Goal: Task Accomplishment & Management: Manage account settings

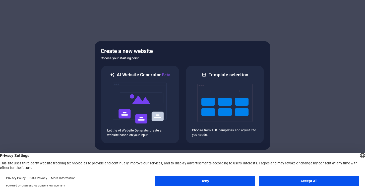
click at [314, 182] on button "Accept All" at bounding box center [308, 181] width 100 height 10
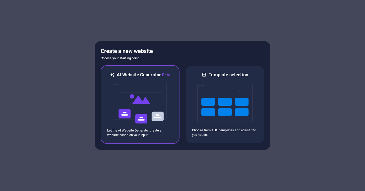
click at [139, 92] on img at bounding box center [139, 103] width 55 height 50
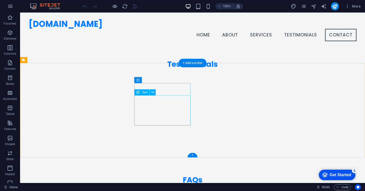
scroll to position [977, 0]
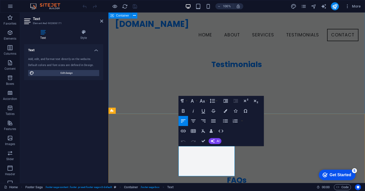
scroll to position [952, 0]
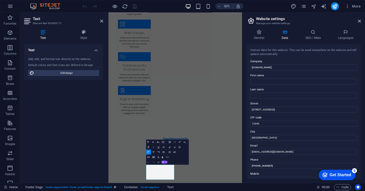
scroll to position [16, 0]
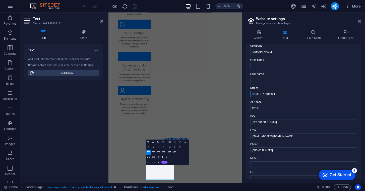
click at [274, 92] on input "[STREET_ADDRESS]" at bounding box center [303, 94] width 107 height 6
drag, startPoint x: 382, startPoint y: 107, endPoint x: 357, endPoint y: 176, distance: 73.5
drag, startPoint x: 273, startPoint y: 93, endPoint x: 251, endPoint y: 93, distance: 21.3
click at [251, 93] on input "[STREET_ADDRESS]" at bounding box center [303, 94] width 107 height 6
type input "Business Bay"
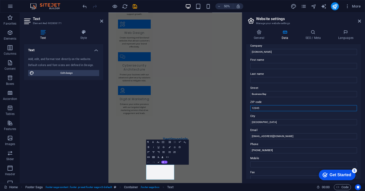
click at [271, 107] on input "12345" at bounding box center [303, 108] width 107 height 6
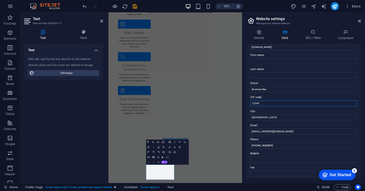
scroll to position [21, 0]
click at [251, 89] on input "Business Bay" at bounding box center [303, 89] width 107 height 6
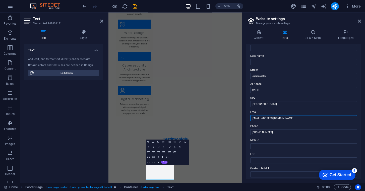
click at [255, 117] on input "[EMAIL_ADDRESS][DOMAIN_NAME]" at bounding box center [303, 118] width 107 height 6
click at [281, 133] on input "[PHONE_NUMBER]" at bounding box center [303, 132] width 107 height 6
click at [280, 139] on label "Mobile" at bounding box center [303, 140] width 107 height 6
click at [280, 143] on input "Mobile" at bounding box center [303, 146] width 107 height 6
click at [258, 131] on input "[PHONE_NUMBER]" at bounding box center [303, 132] width 107 height 6
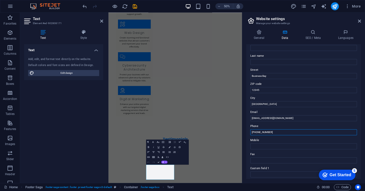
click at [274, 131] on input "[PHONE_NUMBER]" at bounding box center [303, 132] width 107 height 6
drag, startPoint x: 276, startPoint y: 134, endPoint x: 253, endPoint y: 131, distance: 23.0
click at [253, 131] on input "[PHONE_NUMBER]" at bounding box center [303, 132] width 107 height 6
drag, startPoint x: 272, startPoint y: 132, endPoint x: 259, endPoint y: 132, distance: 13.0
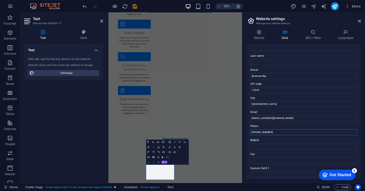
click at [259, 132] on input "[PHONE_NUMBER]" at bounding box center [303, 132] width 107 height 6
type input "[PHONE_NUMBER]"
click at [267, 142] on label "Mobile" at bounding box center [303, 140] width 107 height 6
click at [267, 143] on input "Mobile" at bounding box center [303, 146] width 107 height 6
click at [266, 160] on input "Fax" at bounding box center [303, 160] width 107 height 6
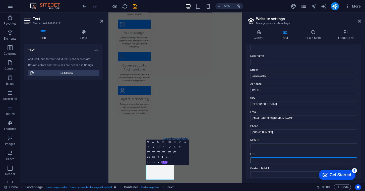
paste input "0 555878848"
type input "0 555878848"
drag, startPoint x: 383, startPoint y: 144, endPoint x: 366, endPoint y: 249, distance: 107.0
drag, startPoint x: 277, startPoint y: 130, endPoint x: 251, endPoint y: 131, distance: 26.1
click at [251, 131] on input "[PHONE_NUMBER]" at bounding box center [303, 132] width 107 height 6
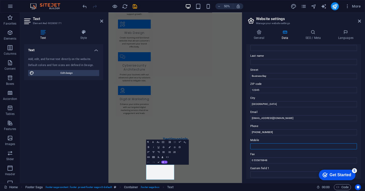
click at [257, 145] on input "Mobile" at bounding box center [303, 146] width 107 height 6
paste input "[PHONE_NUMBER]"
type input "[PHONE_NUMBER]"
drag, startPoint x: 276, startPoint y: 131, endPoint x: 249, endPoint y: 133, distance: 26.4
click at [249, 133] on div "Contact data for this website. This can be used everywhere on the website and w…" at bounding box center [303, 111] width 115 height 135
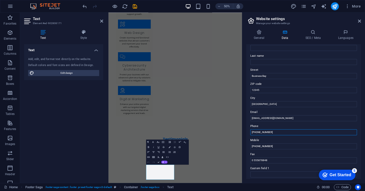
drag, startPoint x: 274, startPoint y: 132, endPoint x: 250, endPoint y: 130, distance: 23.9
click at [250, 130] on input "[PHONE_NUMBER]" at bounding box center [303, 132] width 107 height 6
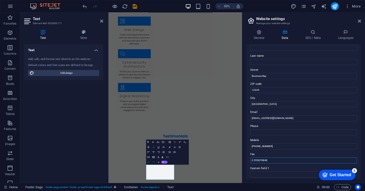
drag, startPoint x: 269, startPoint y: 160, endPoint x: 249, endPoint y: 158, distance: 19.9
click at [249, 158] on div "Contact data for this website. This can be used everywhere on the website and w…" at bounding box center [303, 111] width 115 height 135
click at [271, 131] on input "Phone" at bounding box center [303, 132] width 107 height 6
paste input "0 555878848"
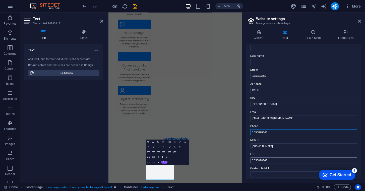
type input "0 555878848"
drag, startPoint x: 271, startPoint y: 160, endPoint x: 249, endPoint y: 155, distance: 22.3
click at [249, 155] on div "Contact data for this website. This can be used everywhere on the website and w…" at bounding box center [303, 111] width 115 height 135
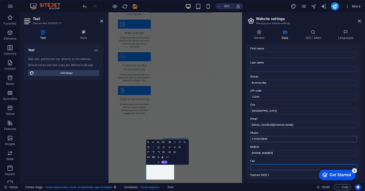
scroll to position [23, 0]
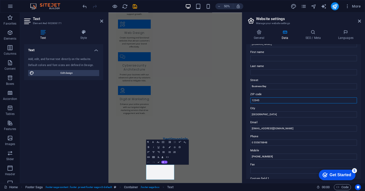
click at [265, 99] on input "12345" at bounding box center [303, 100] width 107 height 6
click at [279, 84] on input "Business Bay" at bounding box center [303, 86] width 107 height 6
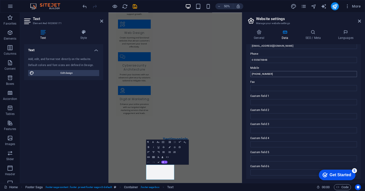
scroll to position [106, 0]
type input "Business [GEOGRAPHIC_DATA] 1704-08"
click at [336, 173] on div "Get Started" at bounding box center [340, 174] width 22 height 5
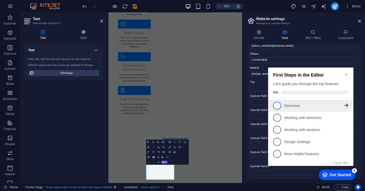
click at [280, 105] on span "1" at bounding box center [277, 106] width 8 height 8
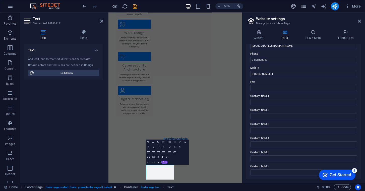
scroll to position [0, 0]
click at [338, 176] on div "Get Started" at bounding box center [340, 174] width 22 height 5
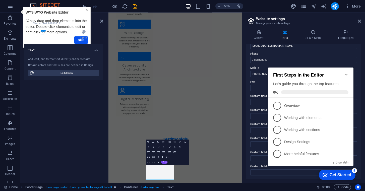
click at [86, 11] on link "×" at bounding box center [86, 10] width 2 height 4
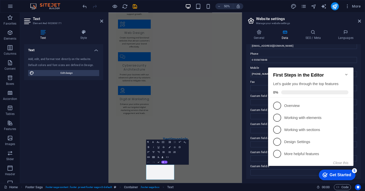
click at [341, 175] on div "Get Started" at bounding box center [340, 174] width 22 height 5
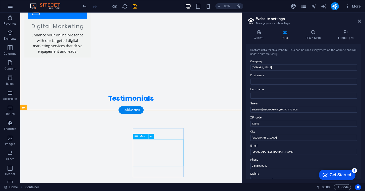
scroll to position [974, 0]
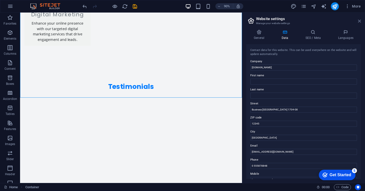
click at [358, 21] on icon at bounding box center [359, 21] width 3 height 4
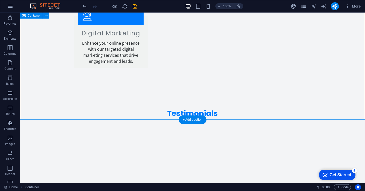
scroll to position [946, 0]
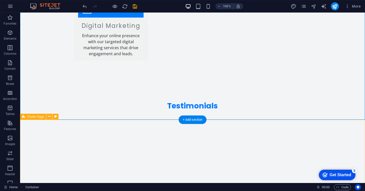
click at [340, 171] on div "checkmark Get Started 5" at bounding box center [336, 174] width 37 height 11
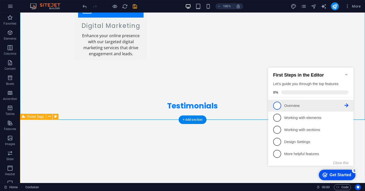
click at [302, 105] on p "Overview - incomplete" at bounding box center [314, 105] width 60 height 5
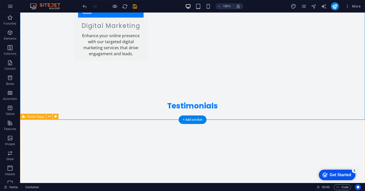
scroll to position [0, 0]
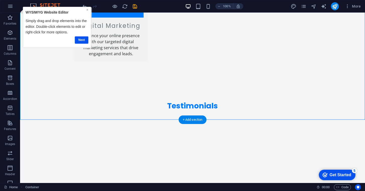
click at [87, 10] on link "×" at bounding box center [87, 10] width 2 height 4
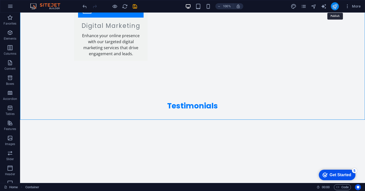
click at [334, 7] on icon "publish" at bounding box center [334, 7] width 6 height 6
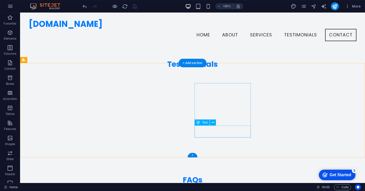
scroll to position [977, 0]
